Goal: Task Accomplishment & Management: Manage account settings

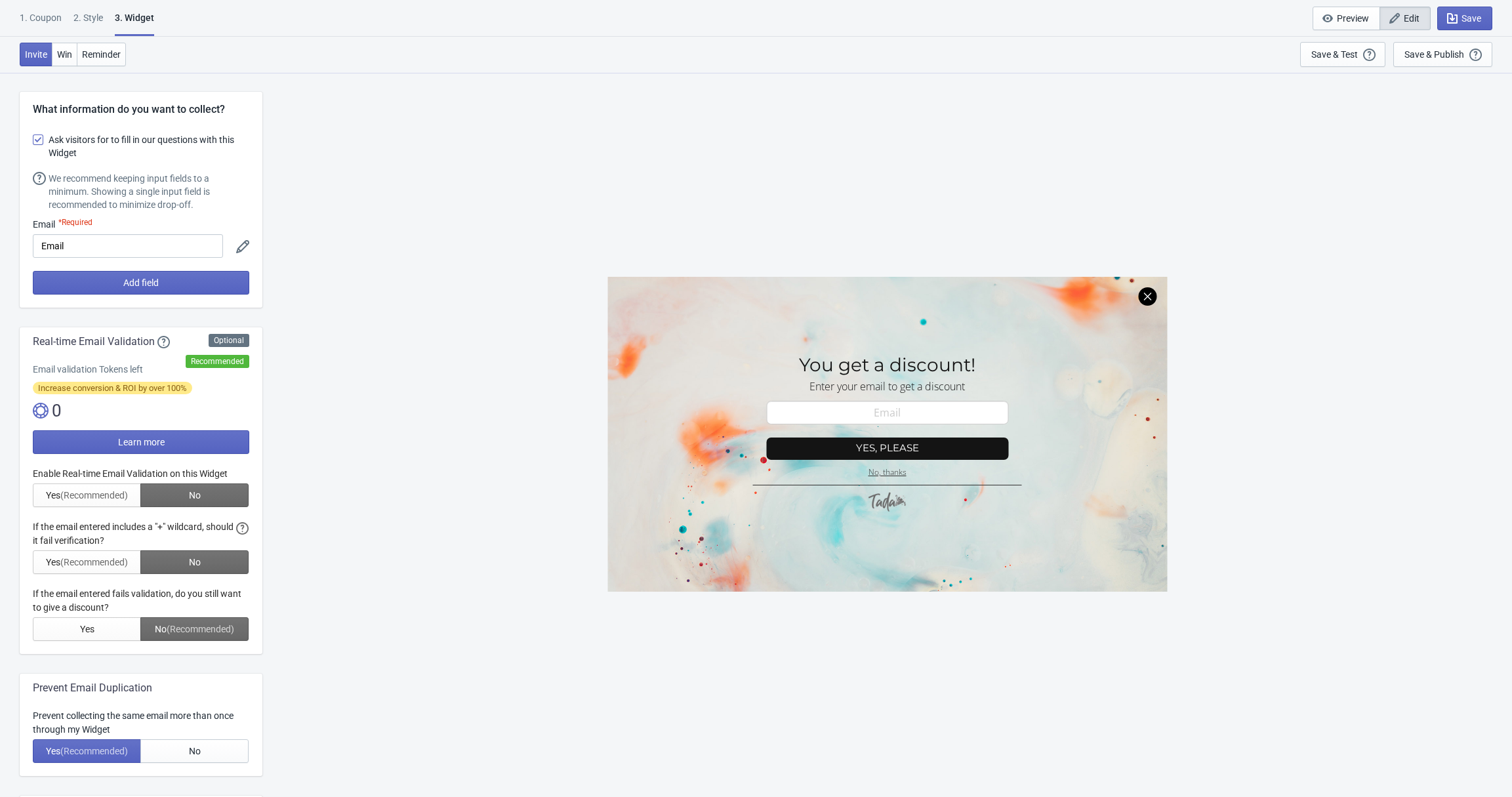
select select "once"
select select "1"
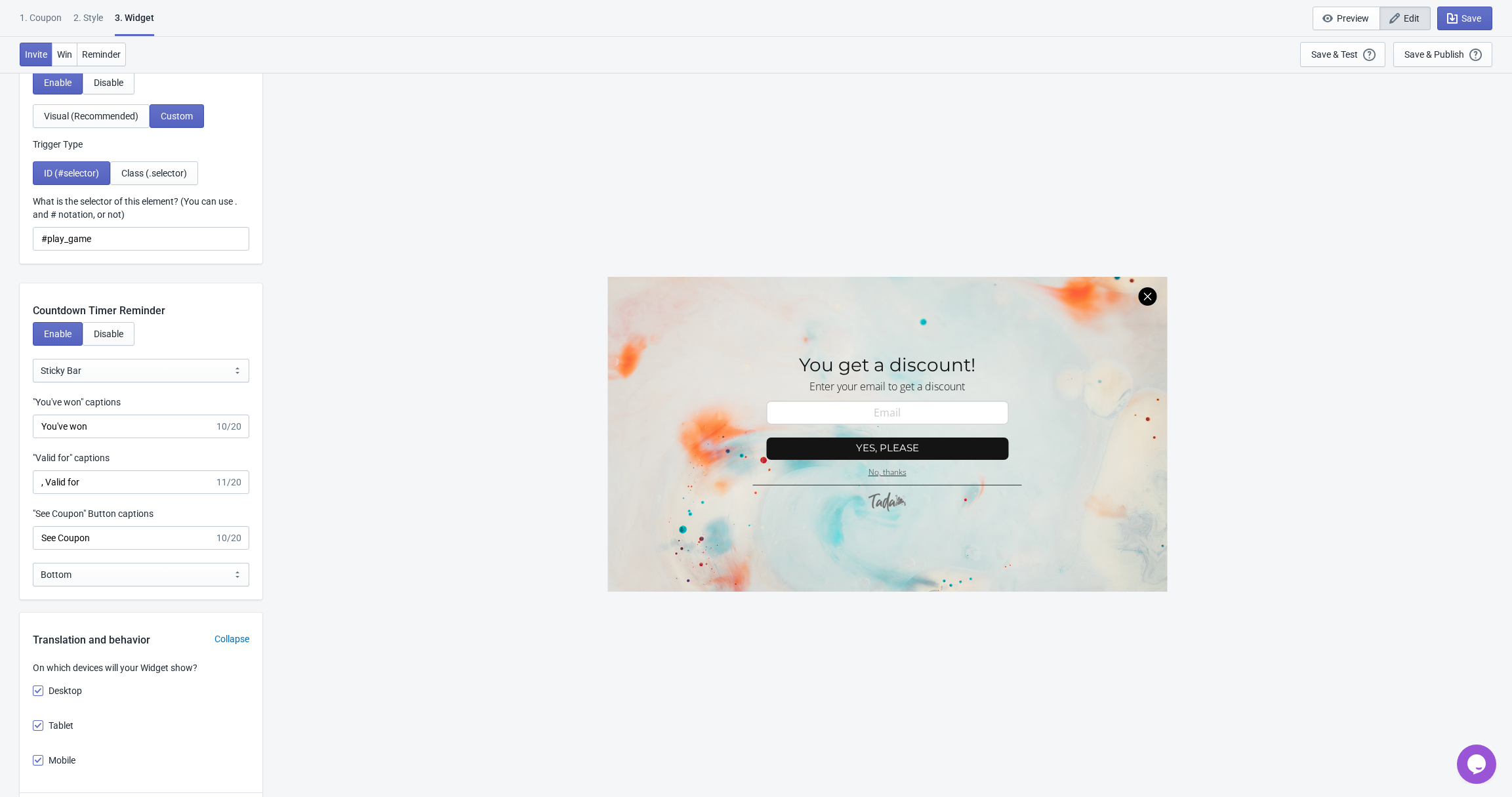
scroll to position [1035, 0]
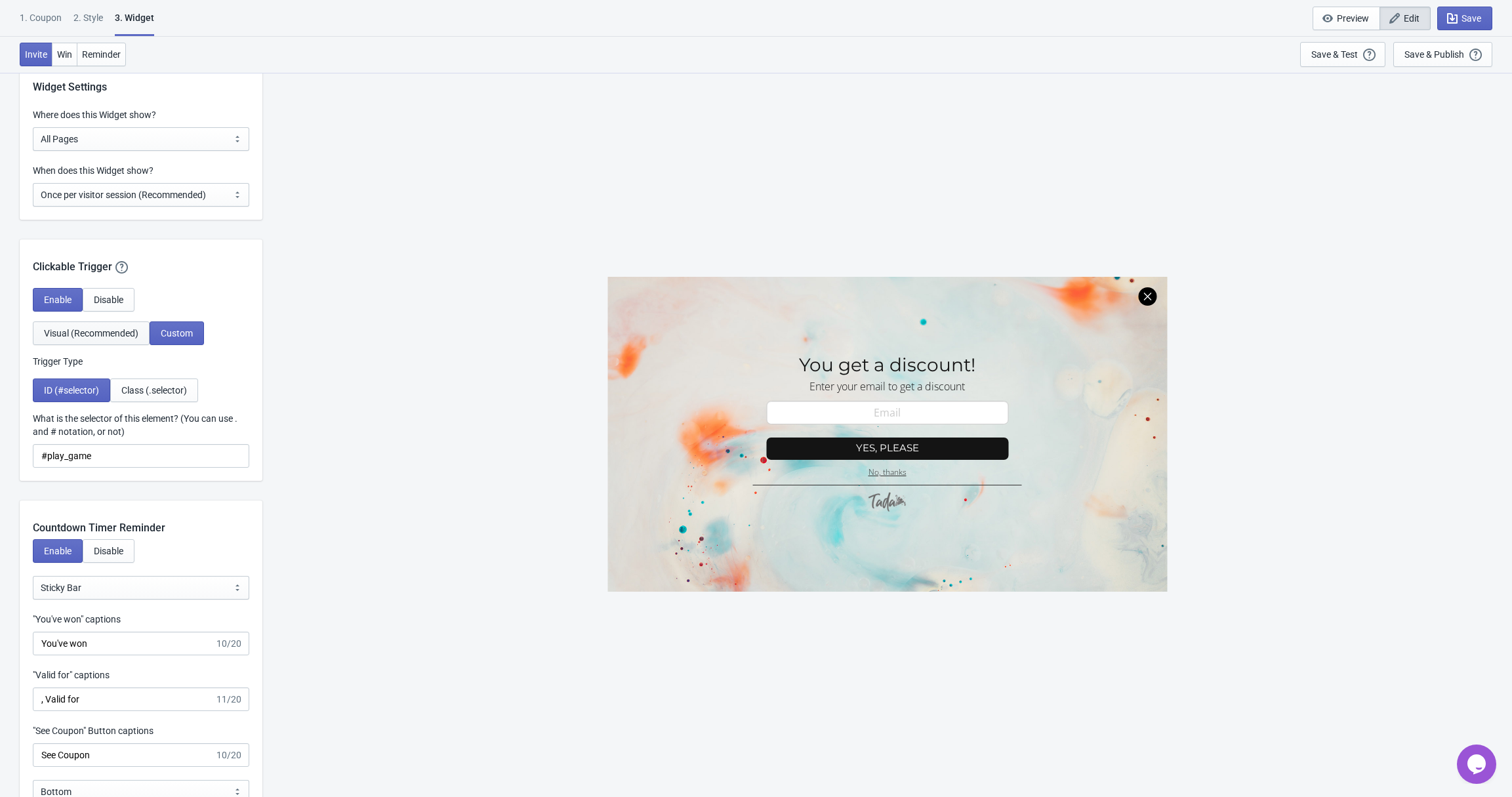
click at [121, 342] on button "Visual (Recommended)" at bounding box center [91, 333] width 117 height 23
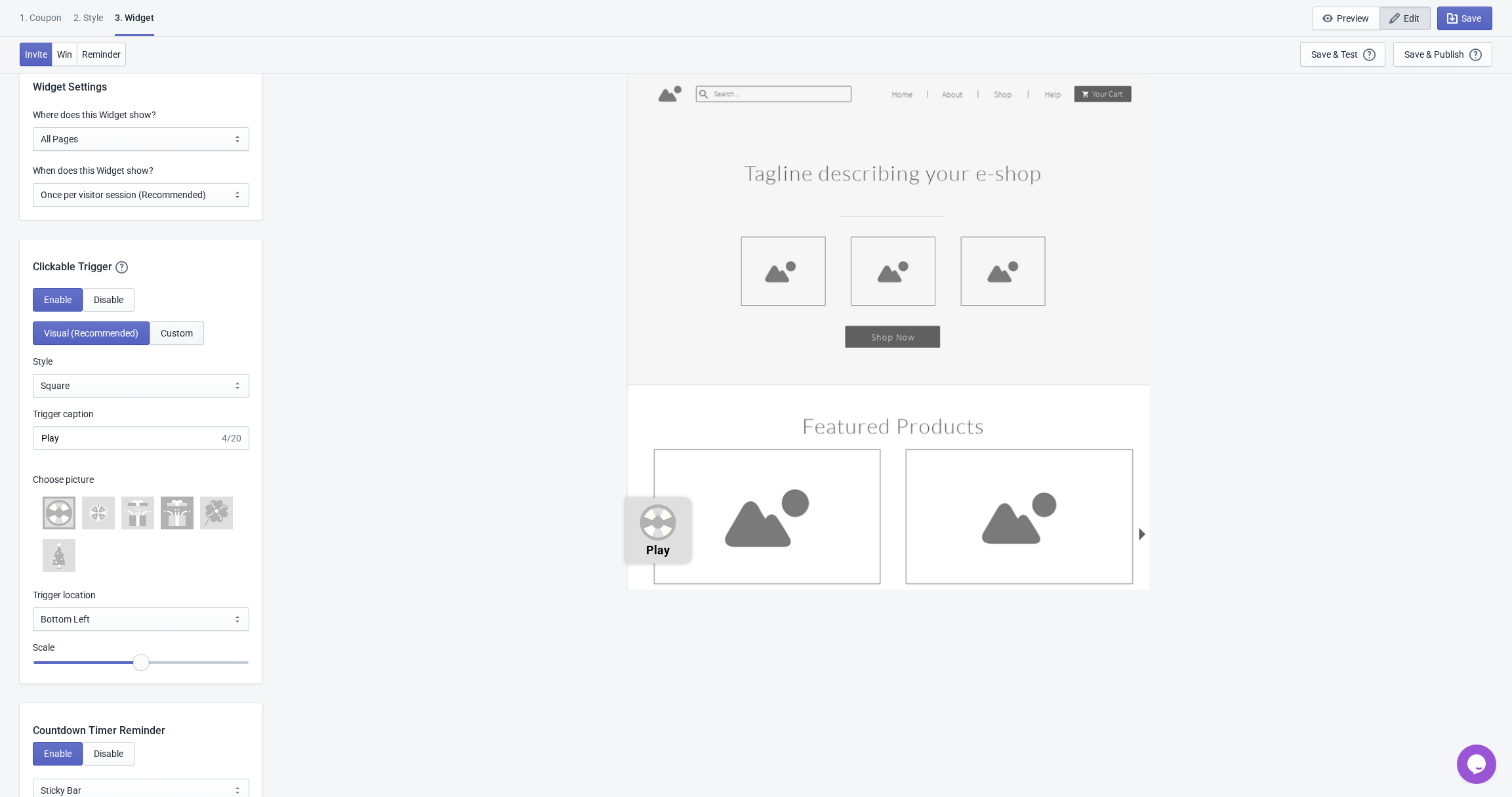
click at [170, 337] on span "Custom" at bounding box center [177, 334] width 32 height 11
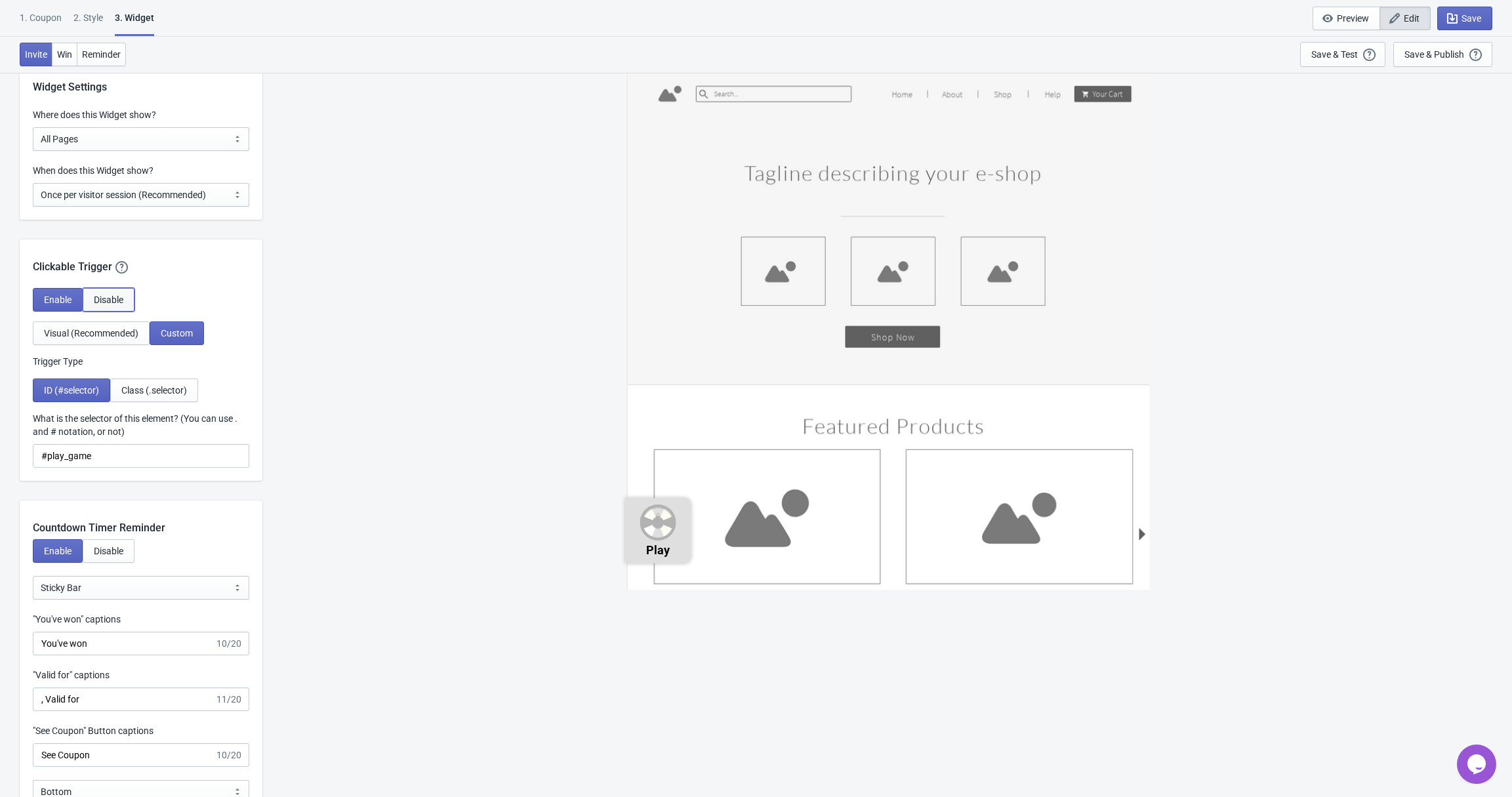
click at [100, 301] on span "Disable" at bounding box center [109, 299] width 30 height 11
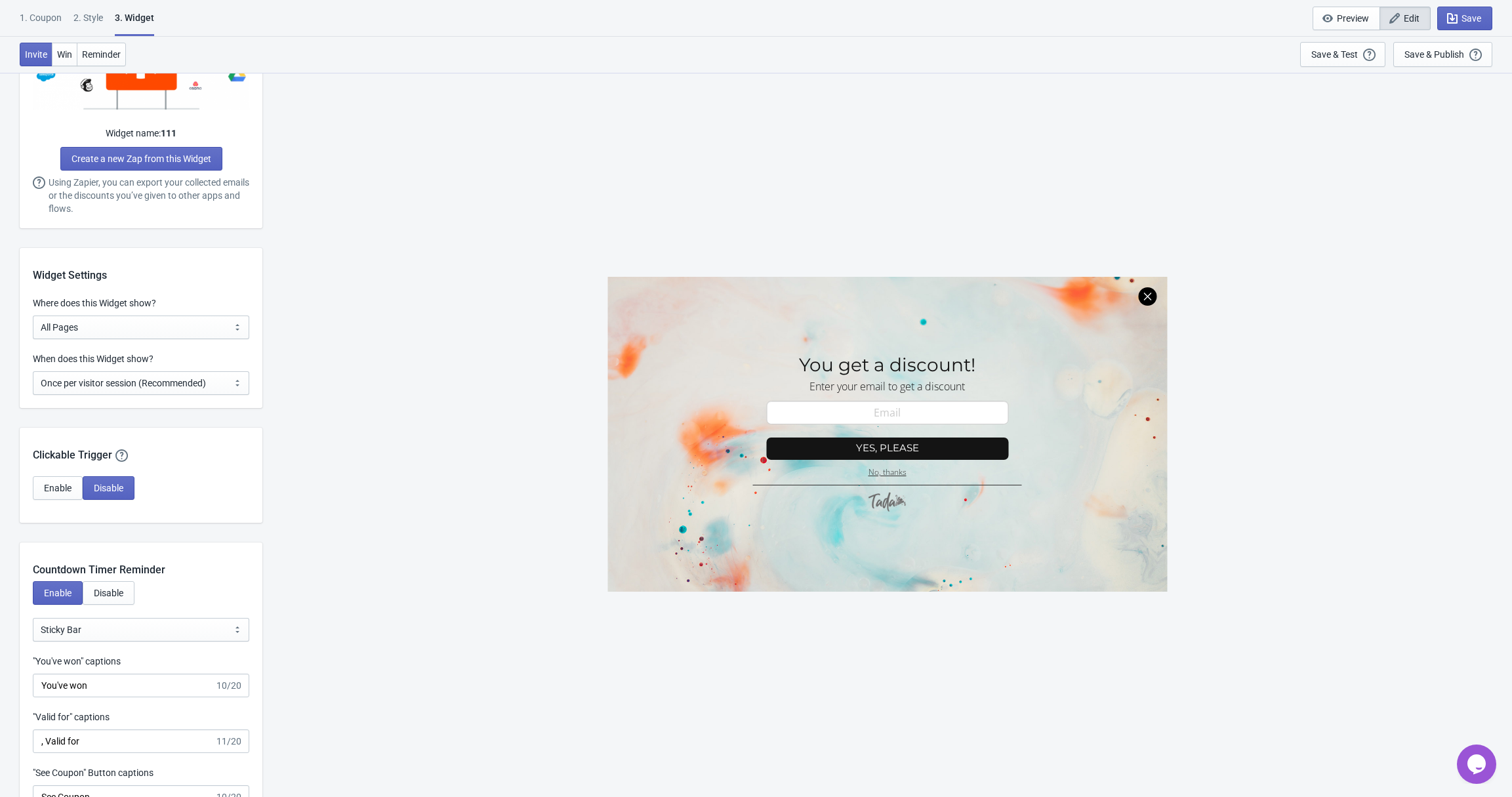
scroll to position [844, 0]
click at [180, 328] on select "All Pages All Product Pages All Blog Pages All Static Pages Specific Product(s)…" at bounding box center [141, 330] width 216 height 23
click at [33, 318] on select "All Pages All Product Pages All Blog Pages All Static Pages Specific Product(s)…" at bounding box center [141, 330] width 216 height 23
click at [180, 328] on select "All Pages All Product Pages All Blog Pages All Static Pages Specific Product(s)…" at bounding box center [141, 330] width 216 height 23
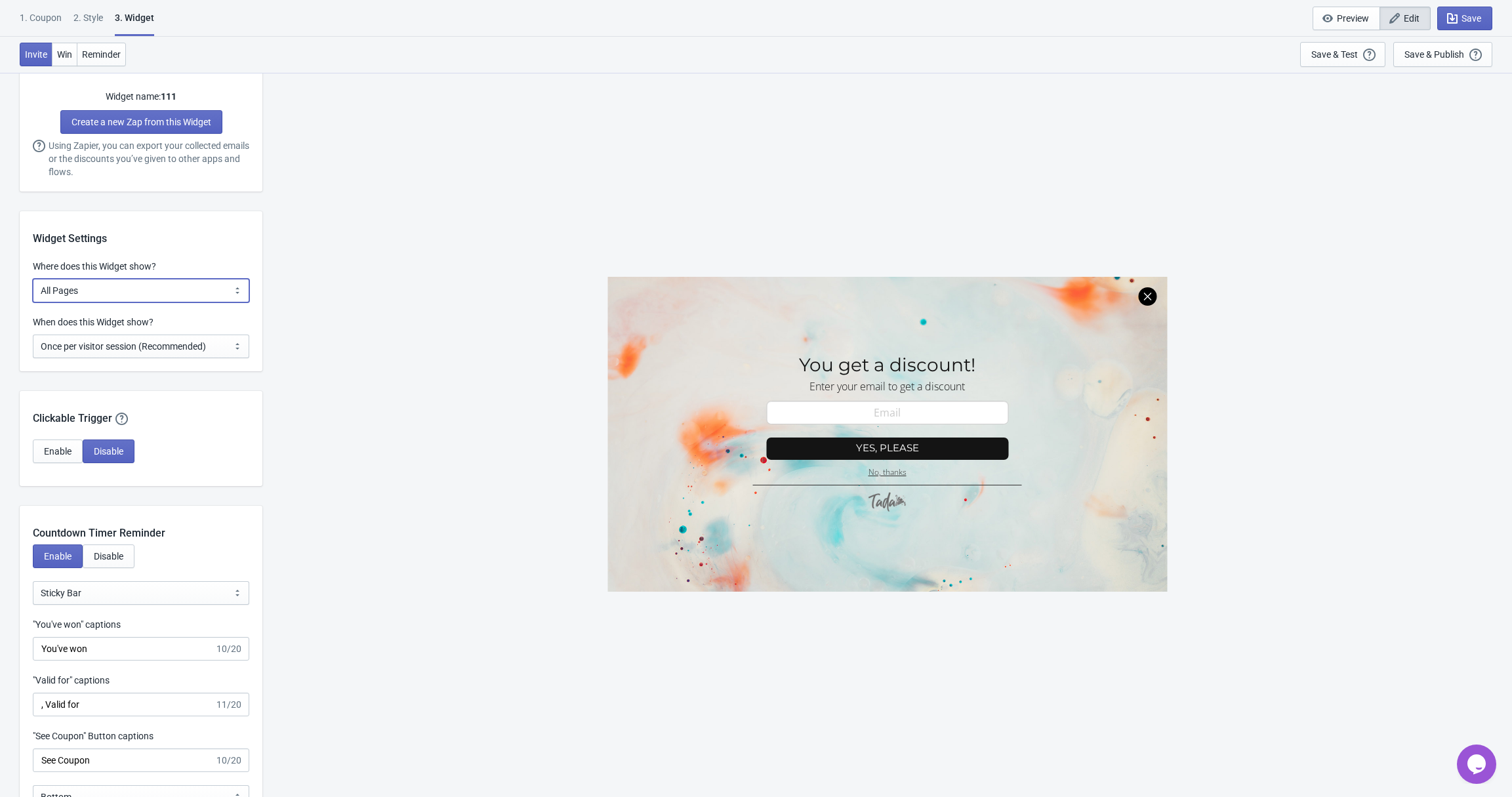
scroll to position [882, 0]
click at [201, 292] on select "All Pages All Product Pages All Blog Pages All Static Pages Specific Product(s)…" at bounding box center [141, 291] width 216 height 23
drag, startPoint x: 175, startPoint y: 22, endPoint x: 147, endPoint y: 18, distance: 28.3
click at [147, 18] on div "1. Coupon 2 . Style 3. Widget 1. Coupon 2 . Style 3. Widget Save and Exit Previ…" at bounding box center [756, 18] width 1512 height 37
click at [228, 24] on div "1. Coupon 2 . Style 3. Widget 1. Coupon 2 . Style 3. Widget Save and Exit Previ…" at bounding box center [756, 18] width 1512 height 37
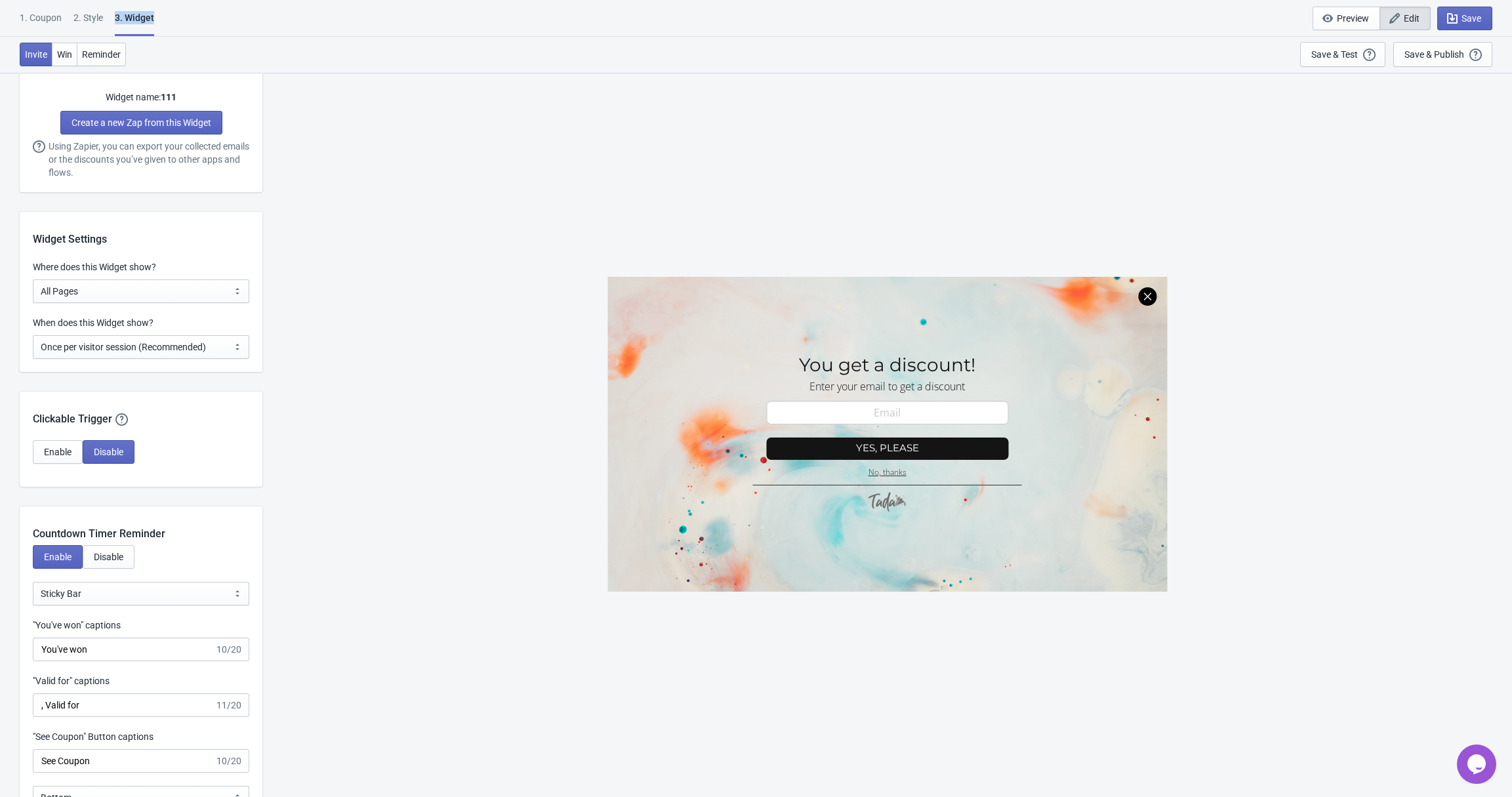
drag, startPoint x: 213, startPoint y: 21, endPoint x: 107, endPoint y: 22, distance: 106.0
click at [107, 22] on div "1. Coupon 2 . Style 3. Widget 1. Coupon 2 . Style 3. Widget Save and Exit Previ…" at bounding box center [756, 18] width 1512 height 37
copy div "3. Widget"
click at [62, 238] on div "Widget Settings" at bounding box center [141, 229] width 243 height 35
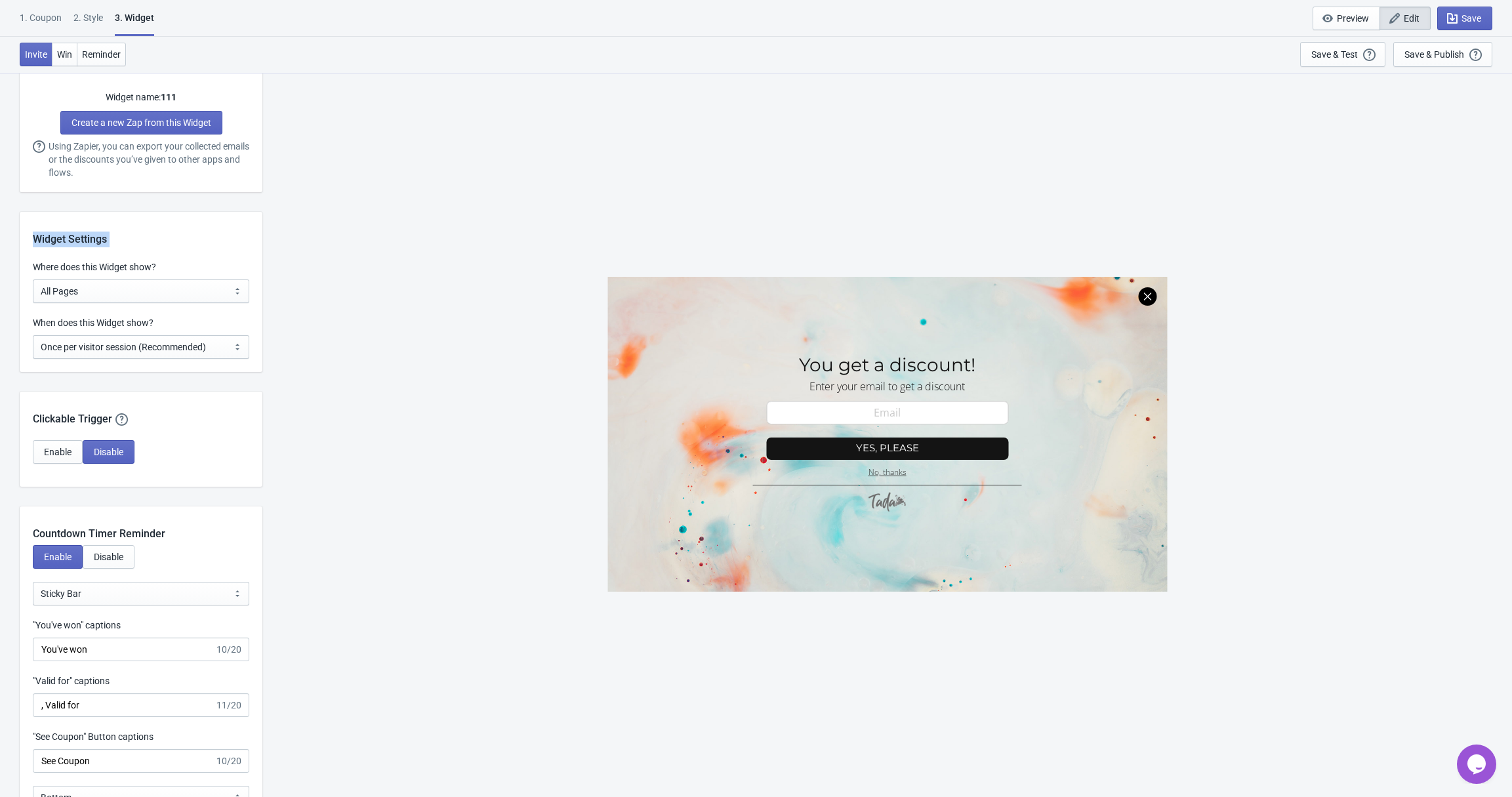
click at [62, 238] on div "Widget Settings" at bounding box center [141, 229] width 243 height 35
copy div "Widget Settings"
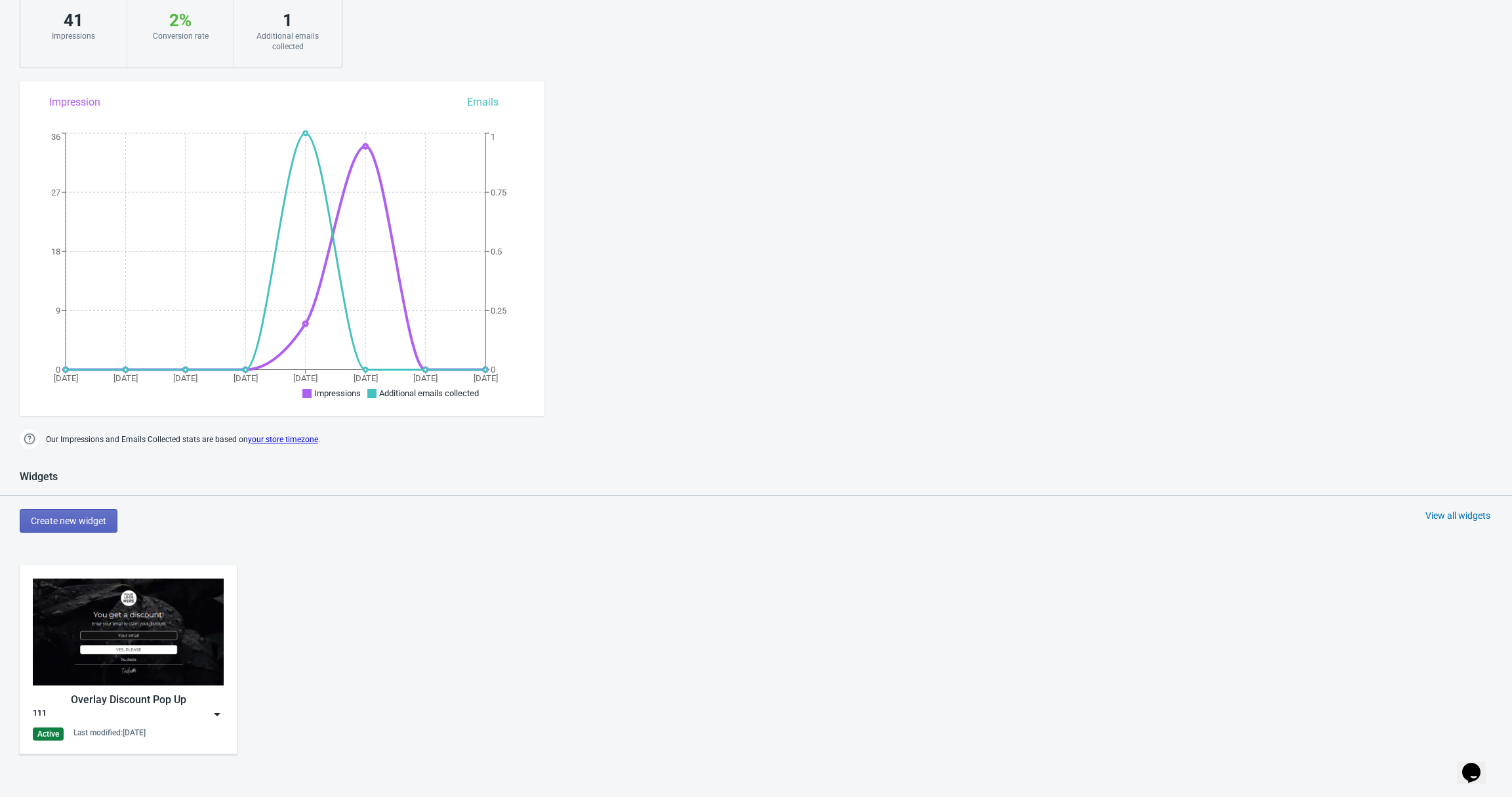
scroll to position [184, 0]
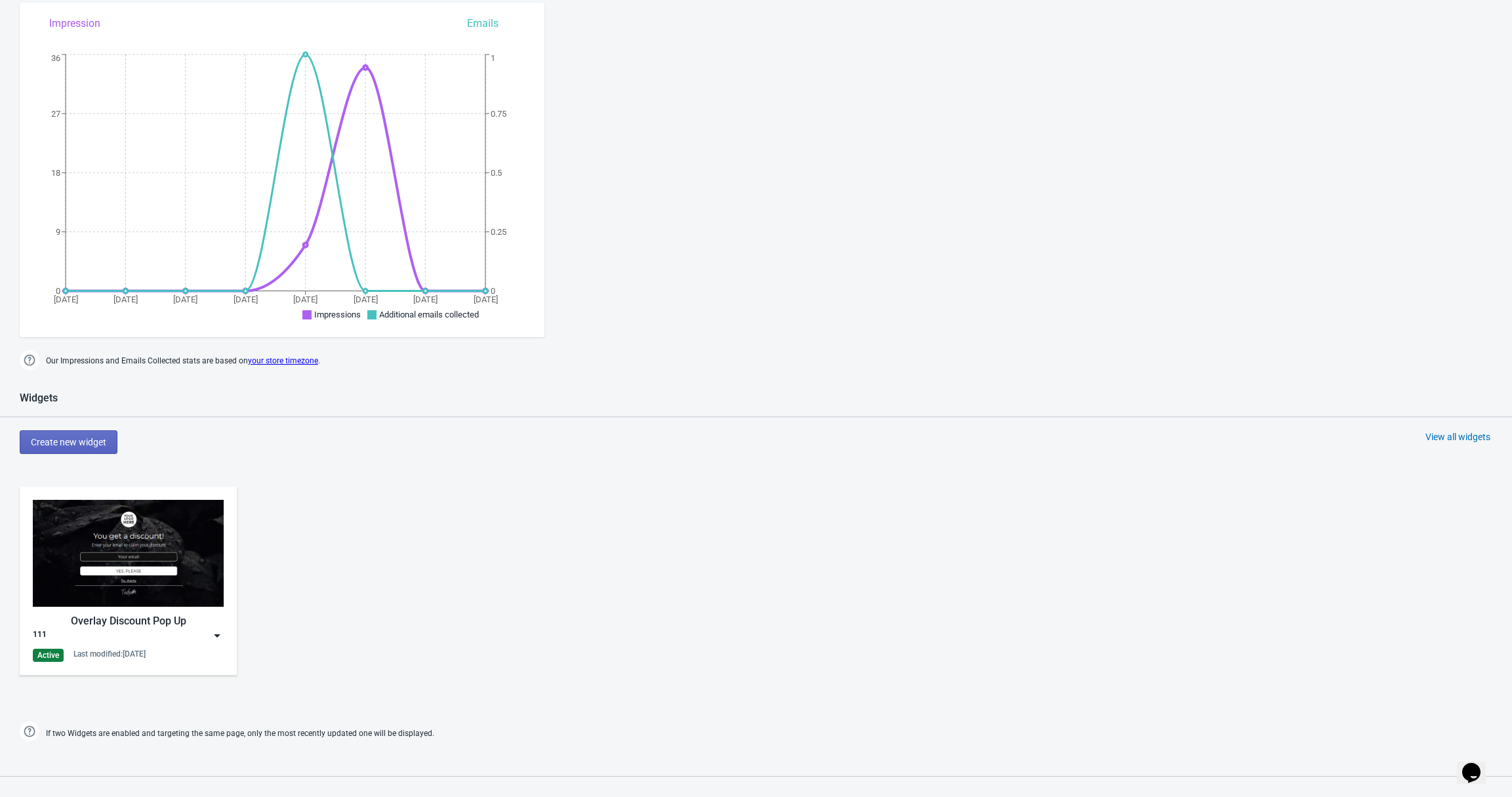
click at [214, 637] on img at bounding box center [217, 635] width 13 height 13
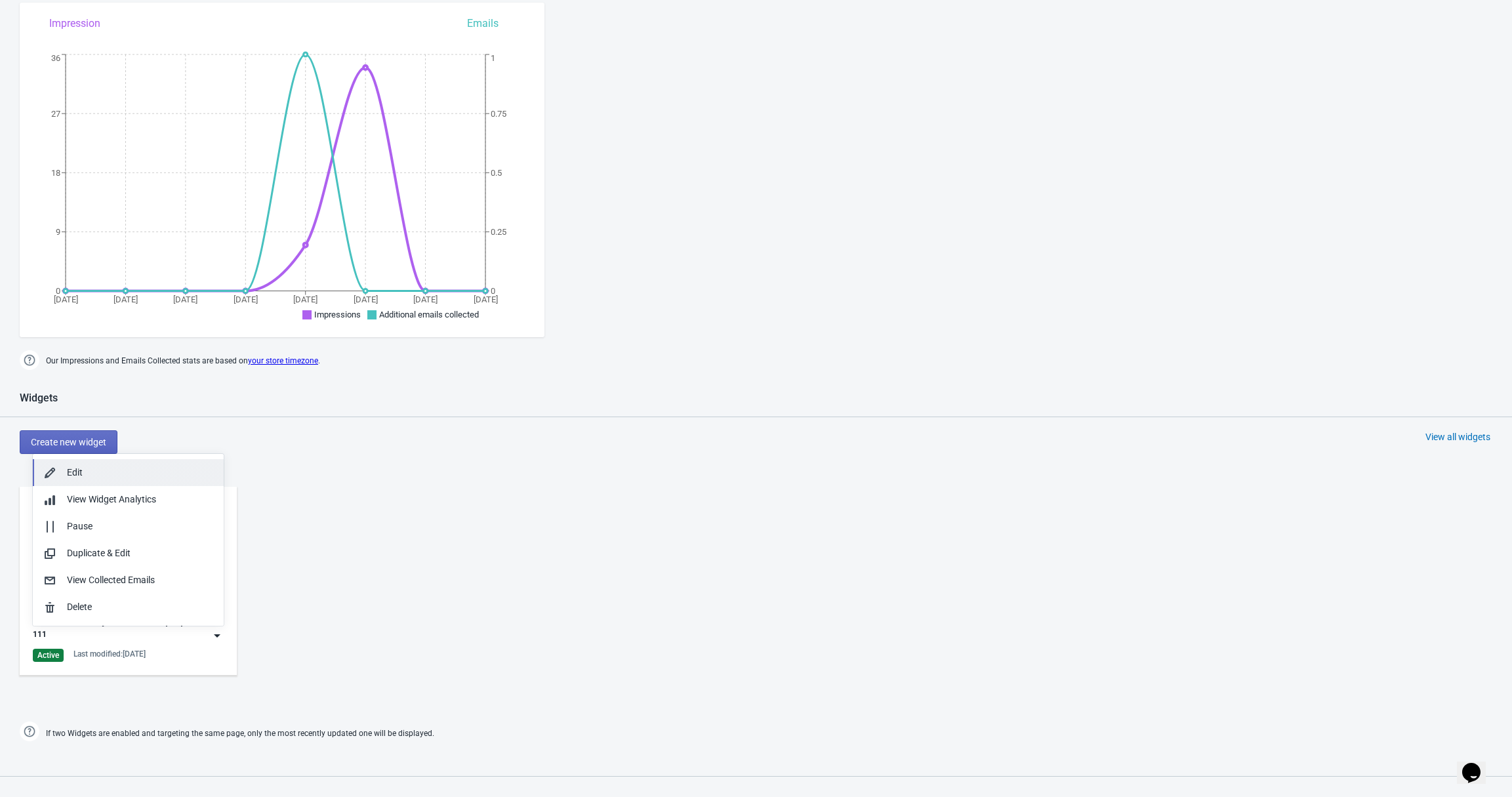
click at [91, 467] on div "Edit" at bounding box center [140, 472] width 146 height 13
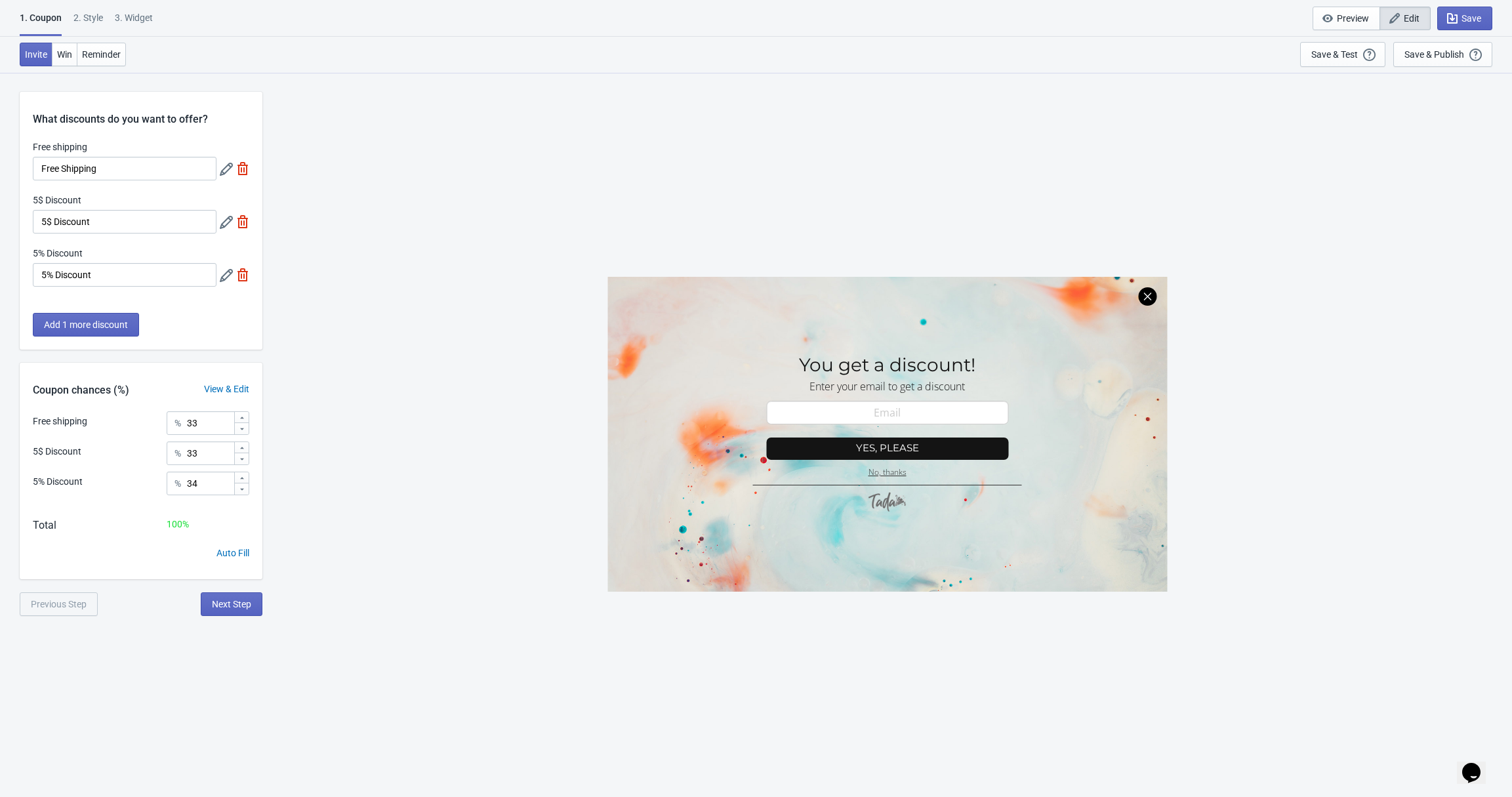
click at [149, 22] on div "3. Widget" at bounding box center [134, 22] width 38 height 23
select select "once"
select select "1"
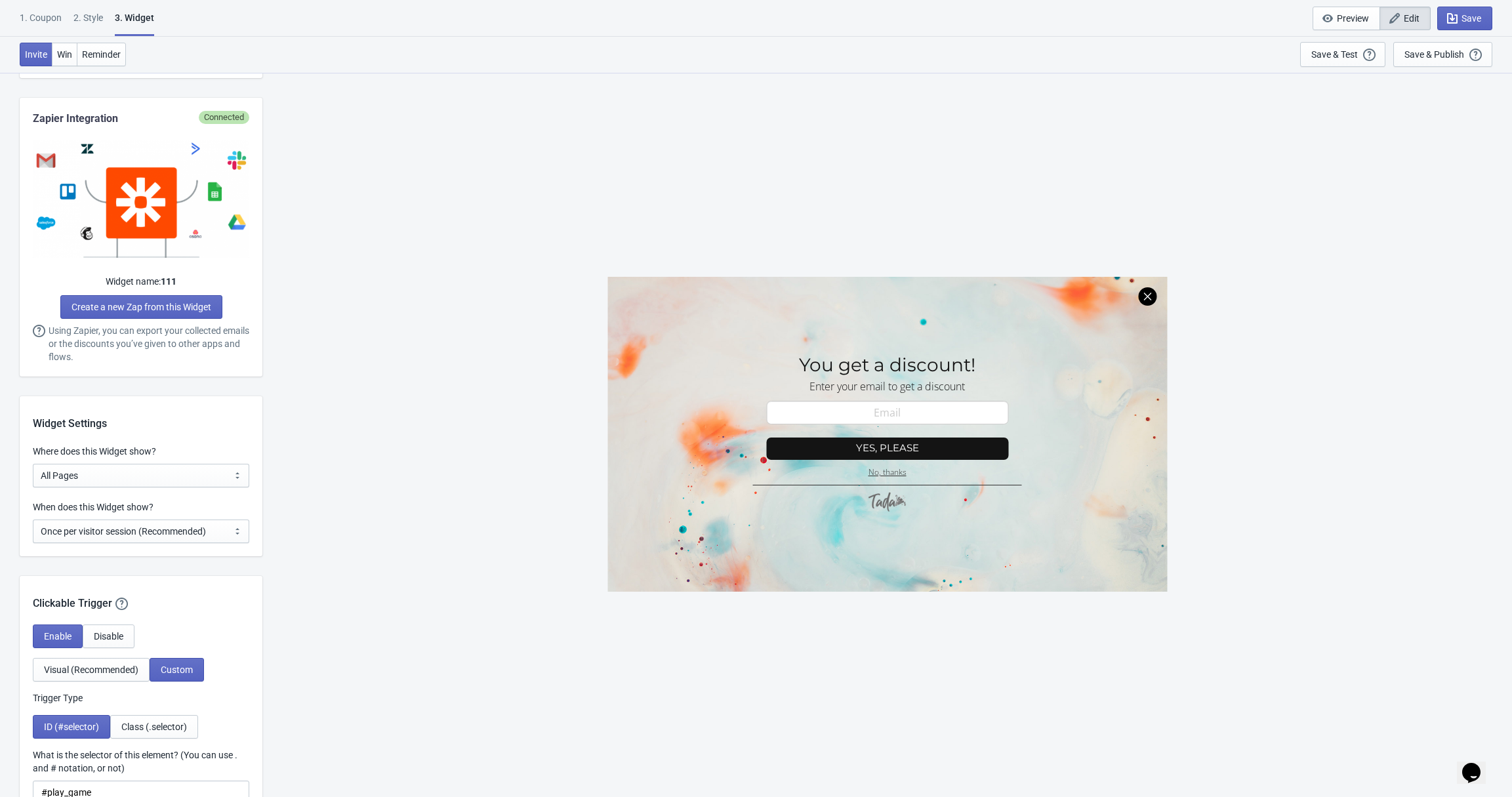
scroll to position [724, 0]
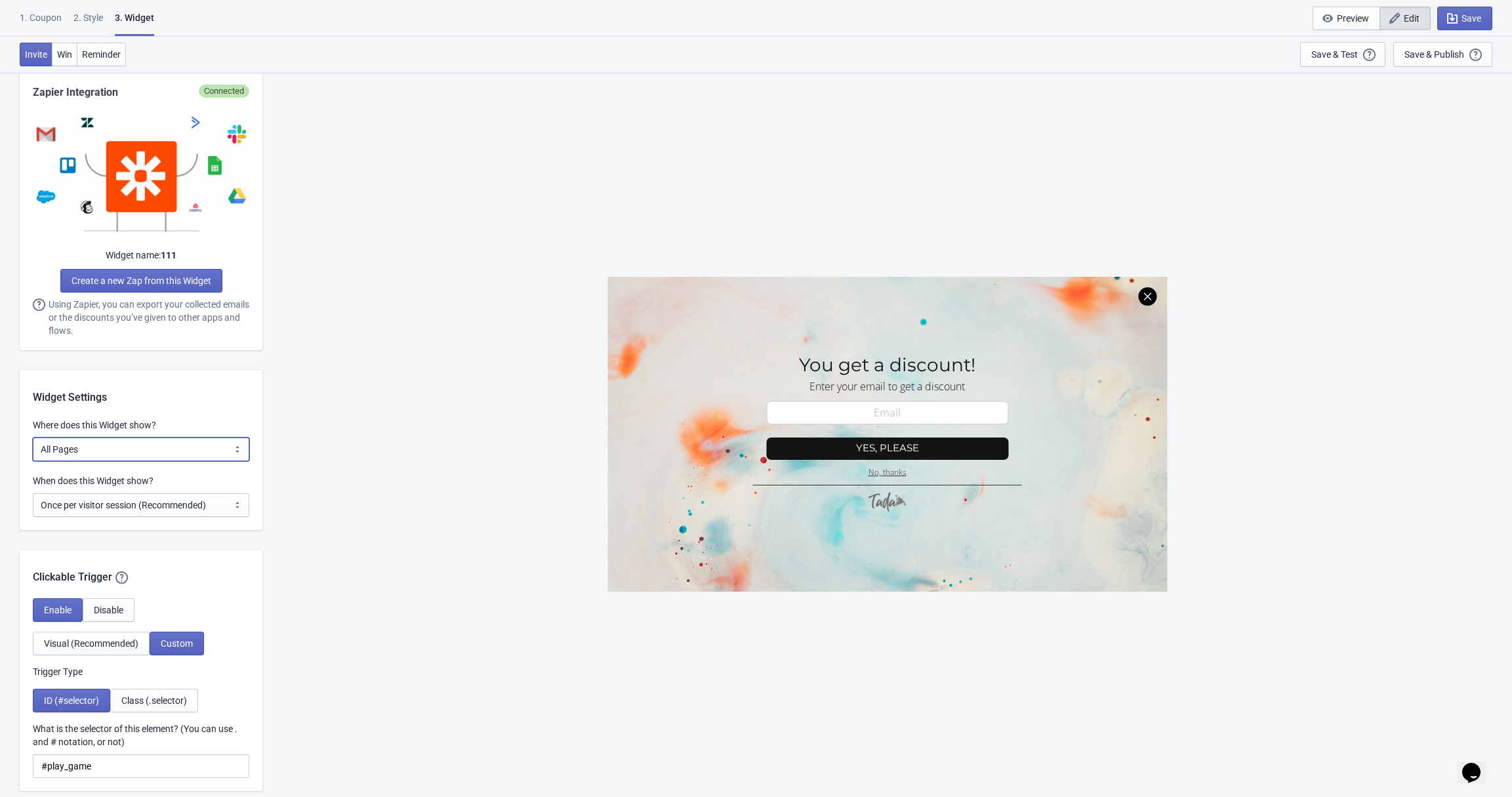
click at [236, 450] on select "All Pages All Product Pages All Blog Pages All Static Pages Specific Product(s)…" at bounding box center [141, 449] width 216 height 23
